Goal: Task Accomplishment & Management: Complete application form

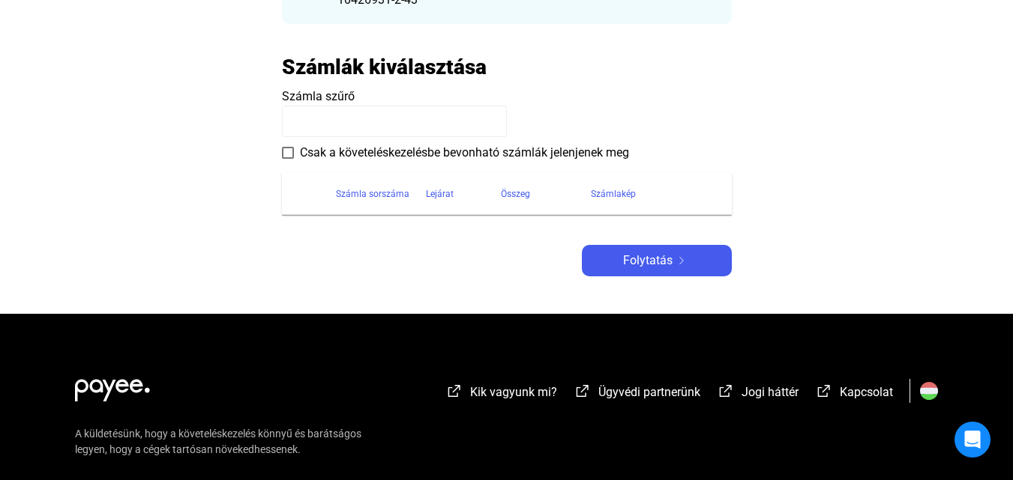
scroll to position [300, 0]
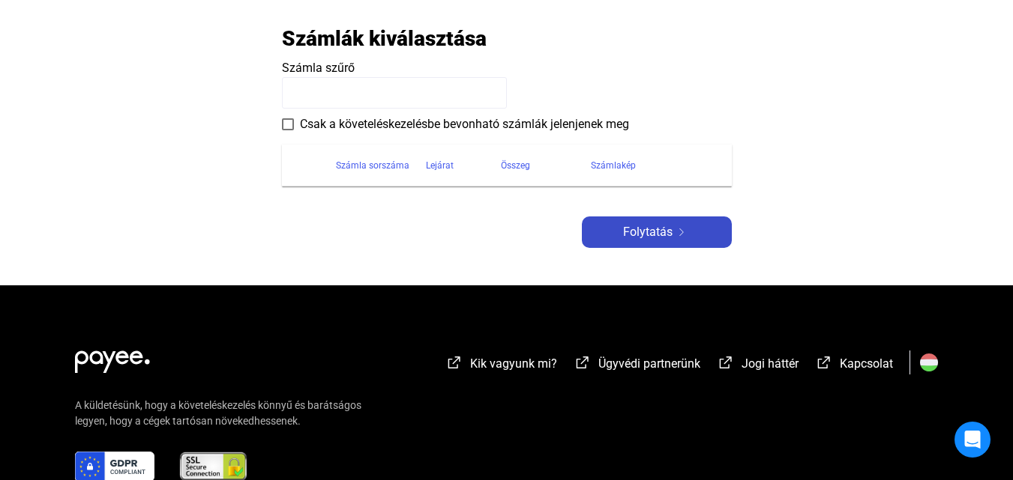
click at [627, 235] on span "Folytatás" at bounding box center [647, 232] width 49 height 18
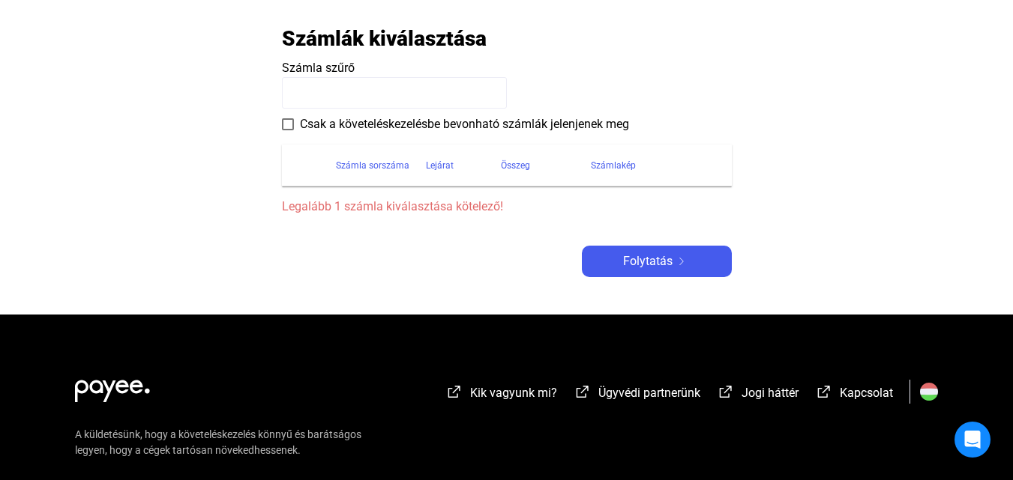
click at [355, 165] on div "Számla sorszáma" at bounding box center [372, 166] width 73 height 18
click at [310, 160] on th at bounding box center [309, 166] width 54 height 42
click at [283, 131] on label "Csak a követeléskezelésbe bevonható számlák jelenjenek meg" at bounding box center [455, 124] width 347 height 18
click at [360, 154] on th "Számla sorszáma" at bounding box center [381, 166] width 90 height 42
click at [363, 159] on div "Számla sorszáma" at bounding box center [372, 166] width 73 height 18
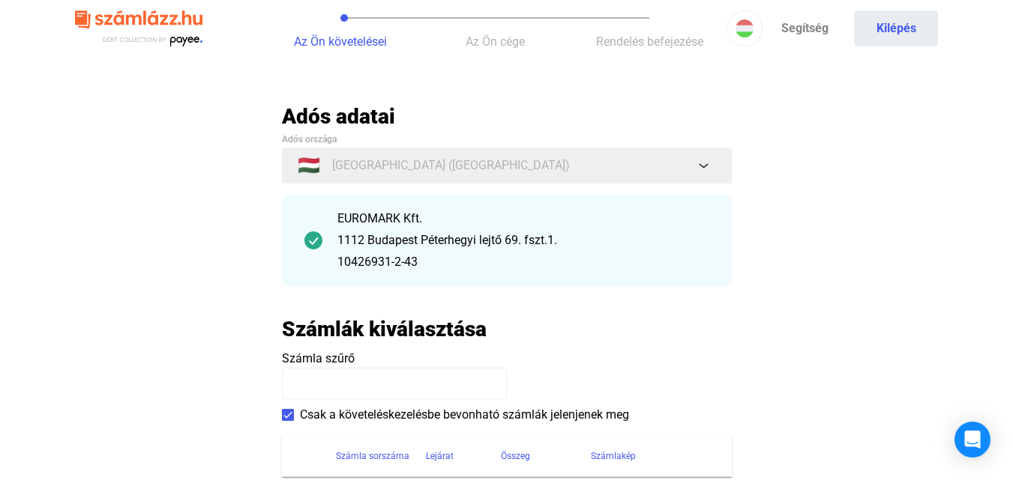
scroll to position [0, 0]
